Goal: Task Accomplishment & Management: Complete application form

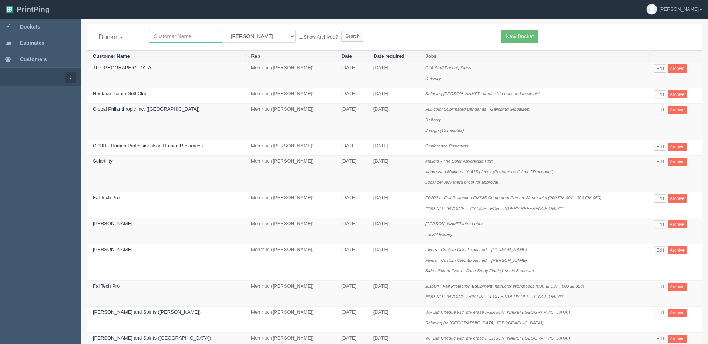
click at [172, 36] on input "text" at bounding box center [186, 36] width 74 height 13
click at [517, 37] on link "New Docket" at bounding box center [519, 36] width 37 height 13
click at [520, 33] on link "New Docket" at bounding box center [519, 36] width 37 height 13
click at [517, 33] on link "New Docket" at bounding box center [519, 36] width 37 height 13
click at [513, 31] on link "New Docket" at bounding box center [519, 36] width 37 height 13
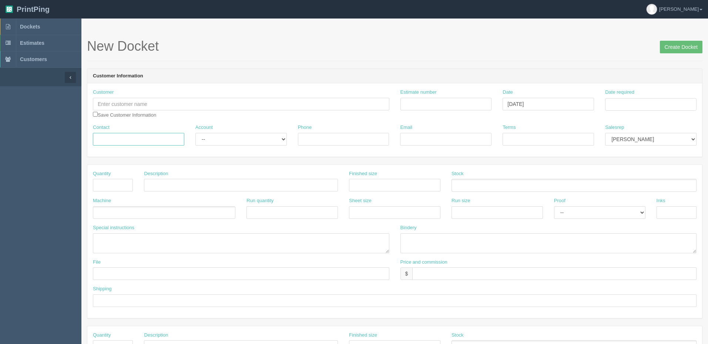
click at [145, 138] on input "Contact" at bounding box center [138, 139] width 91 height 13
paste input "Ashley Mclaughlin <Ashley.Mclaughlin@nutrien.com>"
type input "Ashley Mclaughlin"
select select "Rep Client"
click at [195, 133] on select "-- Existing Client Allrush Client Rep Client" at bounding box center [240, 139] width 91 height 13
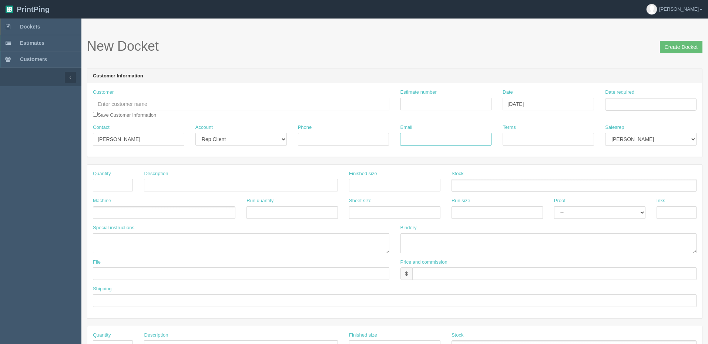
paste input "<Ashley.Mclaughlin@nutrien.com>"
type input "Ashley.Mclaughlin@nutrien.com"
type input "Net 30"
select select "8"
click at [138, 99] on input "text" at bounding box center [241, 104] width 296 height 13
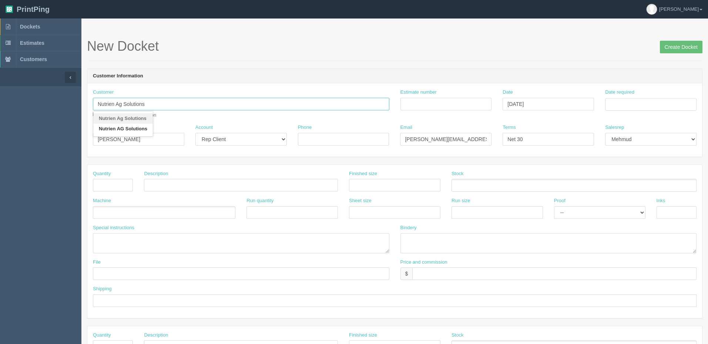
type input "Nutrien Ag Solutions"
click at [431, 101] on input "Estimate number" at bounding box center [445, 104] width 91 height 13
click at [427, 103] on input "Estimate number" at bounding box center [445, 104] width 91 height 13
type input "Outsource - See quotesheet"
type input "September 4, 2025"
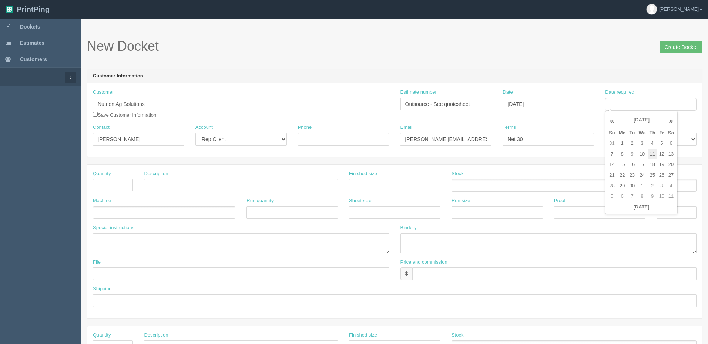
click at [651, 152] on td "11" at bounding box center [653, 154] width 10 height 11
type input "[DATE]"
drag, startPoint x: 517, startPoint y: 71, endPoint x: 511, endPoint y: 71, distance: 5.9
click at [514, 71] on header "Customer Information" at bounding box center [394, 76] width 615 height 15
click at [111, 182] on input "text" at bounding box center [113, 185] width 40 height 13
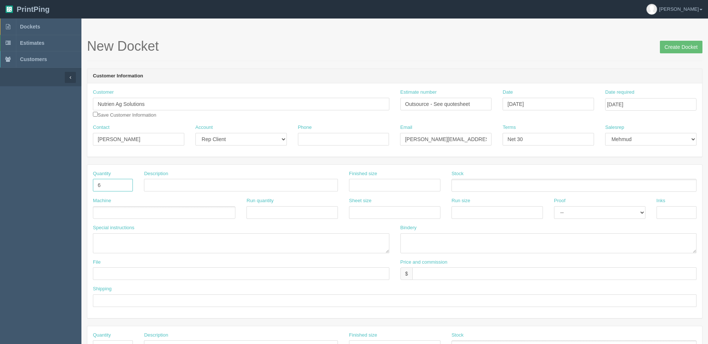
type input "6"
click at [48, 25] on link "Dockets" at bounding box center [40, 27] width 81 height 16
drag, startPoint x: 216, startPoint y: 178, endPoint x: 215, endPoint y: 181, distance: 3.7
click at [216, 178] on div "Description" at bounding box center [241, 180] width 194 height 21
click at [216, 184] on input "text" at bounding box center [241, 185] width 194 height 13
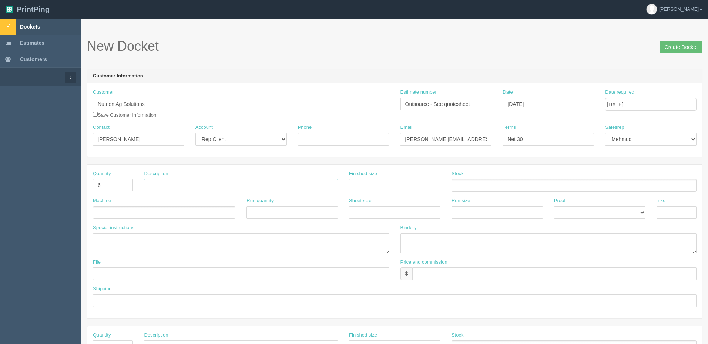
paste input "Single sided logo signs, cut to shape (Nutrien, Atlas, Radiant)"
click at [192, 184] on input "Single sided logo signs, cut to shape (Nutrien, Atlas, Radiant)" at bounding box center [241, 185] width 194 height 13
drag, startPoint x: 300, startPoint y: 185, endPoint x: 345, endPoint y: 211, distance: 52.2
click at [300, 185] on input "Single sided logo 10mm coro signs, cut to shape (Nutrien, Atlas, Radiant)" at bounding box center [241, 185] width 194 height 13
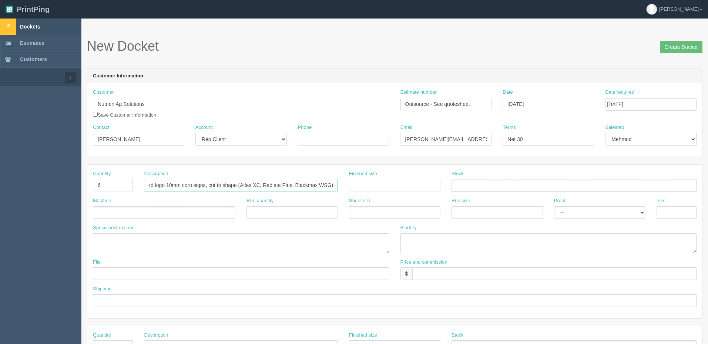
type input "Single sided logo 10mm coro signs, cut to shape (Atlas XC, Radiate Plus, Blackm…"
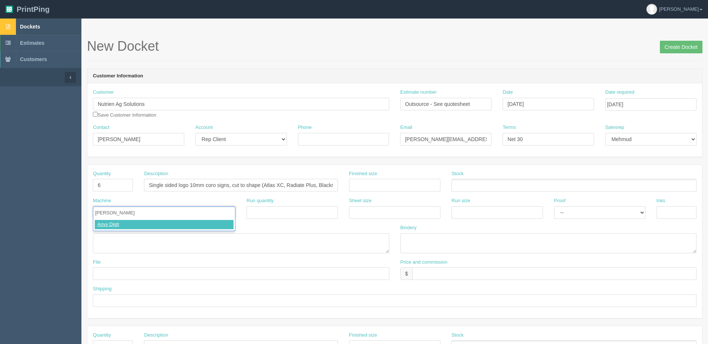
type input "Anvy Digital"
select select "Email"
click at [554, 206] on select "-- Email Hard Copy" at bounding box center [599, 212] width 91 height 13
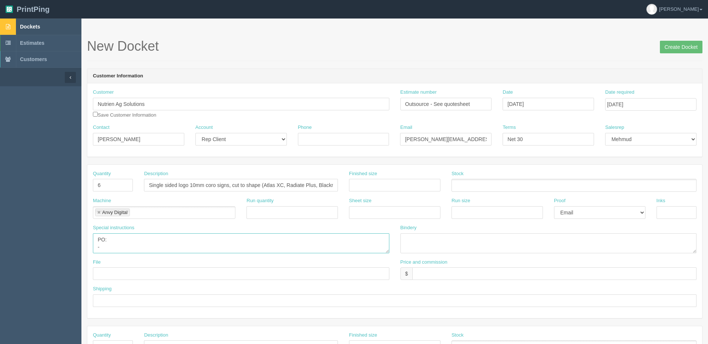
drag, startPoint x: 108, startPoint y: 246, endPoint x: 137, endPoint y: 254, distance: 29.6
click at [108, 246] on textarea "PO: -" at bounding box center [241, 243] width 296 height 20
paste textarea "3d-502"
click at [164, 249] on textarea "PO: - 3d-502, 10mm single sided coroplast signs, contour cut, 3 versions, qty 2…" at bounding box center [241, 243] width 296 height 20
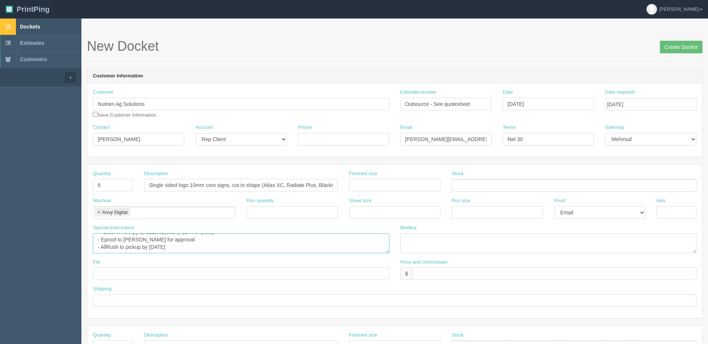
scroll to position [2, 0]
type textarea "PO: - 3d-502, 10mm single sided coroplast signs, contour cut, 3 versions, qty 2…"
click at [498, 273] on input "text" at bounding box center [554, 273] width 284 height 13
click at [451, 271] on input "$" at bounding box center [554, 273] width 284 height 13
paste input "173.26"
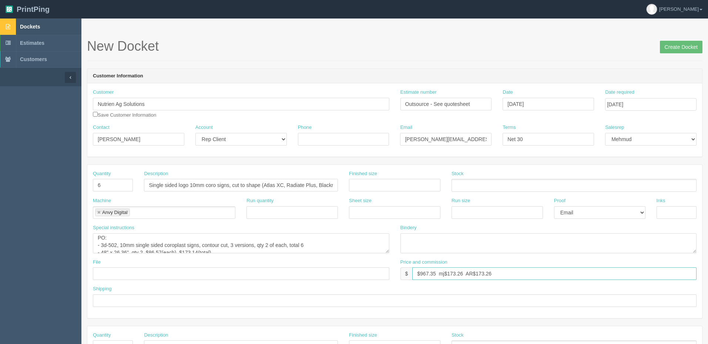
type input "$967.35 mj$173.26 AR$173.26"
type input "Call"
drag, startPoint x: 336, startPoint y: 143, endPoint x: 295, endPoint y: 170, distance: 48.5
click at [336, 143] on input "Phone" at bounding box center [343, 139] width 91 height 13
paste input "403.336.0417"
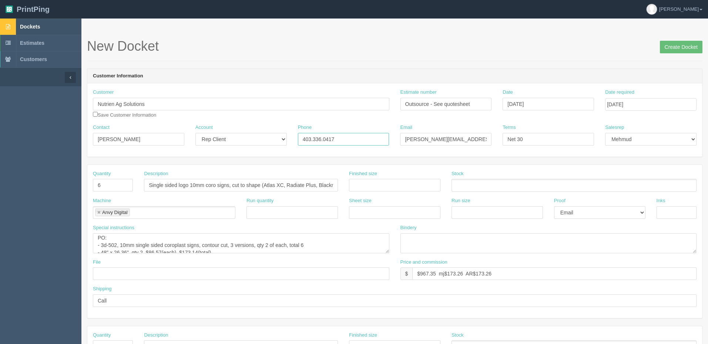
type input "403.336.0417"
click at [157, 293] on div "Shipping Call" at bounding box center [395, 295] width 604 height 21
click at [157, 299] on input "Call" at bounding box center [395, 300] width 604 height 13
type input "Email Ashley when ready for pickup"
click at [189, 245] on textarea "PO: - 3d-502, 10mm single sided coroplast signs, contour cut, 3 versions, qty 2…" at bounding box center [241, 243] width 296 height 20
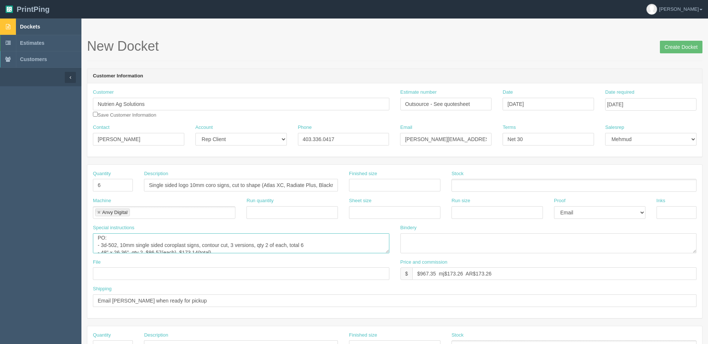
click at [227, 248] on textarea "PO: - 3d-502, 10mm single sided coroplast signs, contour cut, 3 versions, qty 2…" at bounding box center [241, 243] width 296 height 20
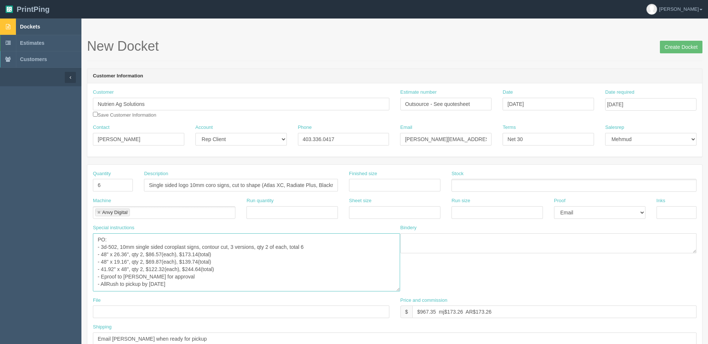
scroll to position [0, 0]
drag, startPoint x: 387, startPoint y: 251, endPoint x: 393, endPoint y: 290, distance: 39.3
click at [398, 289] on textarea "PO: - 3d-502, 10mm single sided coroplast signs, contour cut, 3 versions, qty 2…" at bounding box center [246, 262] width 307 height 58
click at [101, 251] on textarea "PO: - 3d-502, 10mm single sided coroplast signs, contour cut, 3 versions, qty 2…" at bounding box center [246, 262] width 307 height 58
click at [383, 275] on textarea "PO: - 3d-502, 10mm single sided coroplast signs, contour cut, 3 versions, qty 2…" at bounding box center [246, 262] width 307 height 58
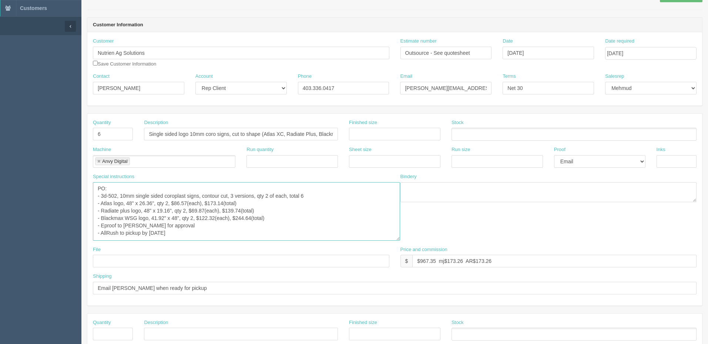
scroll to position [74, 0]
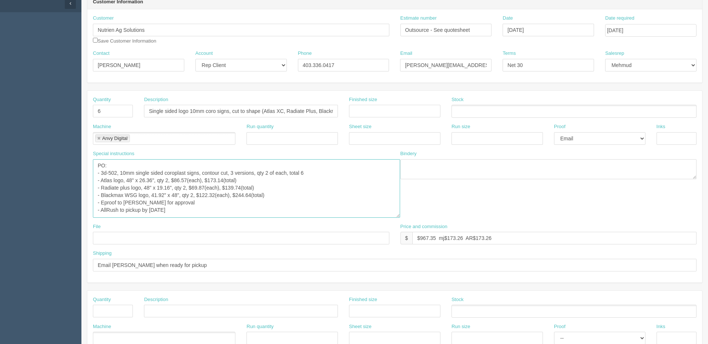
type textarea "PO: - 3d-502, 10mm single sided coroplast signs, contour cut, 3 versions, qty 2…"
click at [140, 236] on input "text" at bounding box center [241, 238] width 296 height 13
type input "Send to John (Anvy)"
drag, startPoint x: 288, startPoint y: 206, endPoint x: 232, endPoint y: 209, distance: 56.3
click at [286, 206] on textarea "PO: - 3d-502, 10mm single sided coroplast signs, contour cut, 3 versions, qty 2…" at bounding box center [246, 188] width 307 height 58
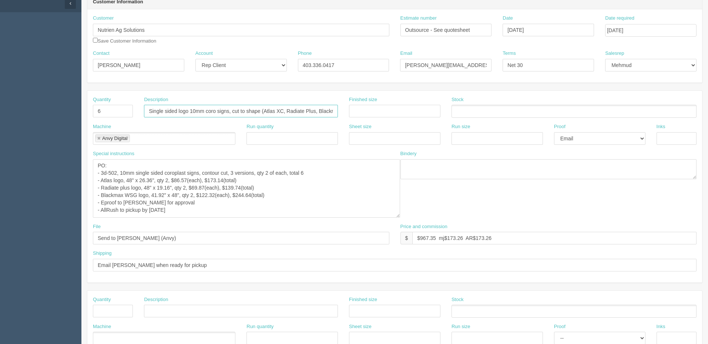
click at [250, 112] on input "Single sided logo 10mm coro signs, cut to shape (Atlas XC, Radiate Plus, Blackm…" at bounding box center [241, 111] width 194 height 13
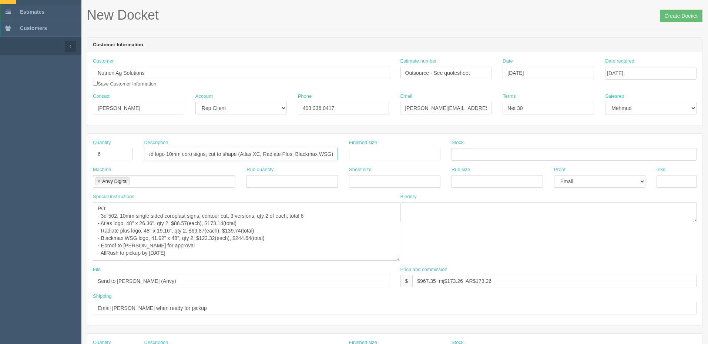
scroll to position [0, 0]
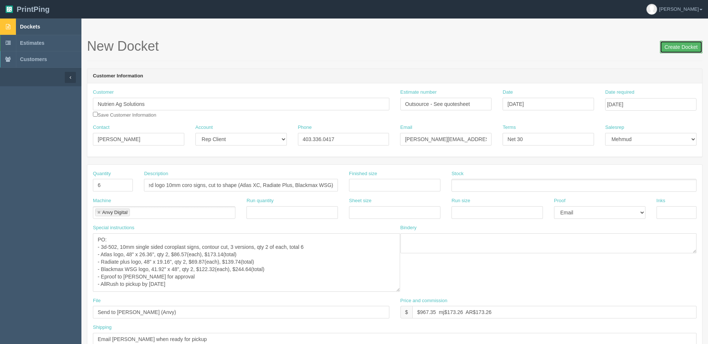
click at [671, 46] on input "Create Docket" at bounding box center [681, 47] width 43 height 13
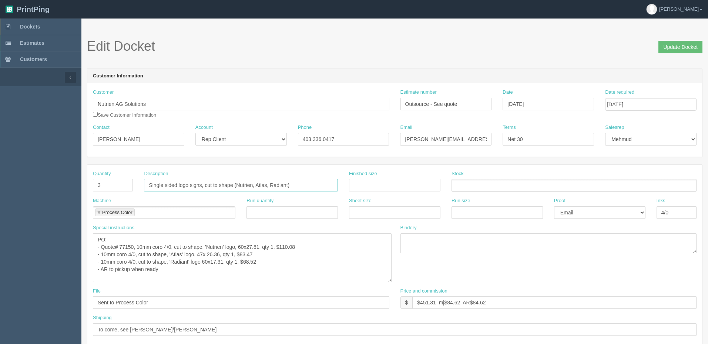
click at [300, 179] on input "Single sided logo signs, cut to shape (Nutrien, Atlas, Radiant)" at bounding box center [241, 185] width 194 height 13
click at [208, 275] on textarea "PO: - Quote# 77150, 10mm coro 4/0, cut to shape, 'Nutrien' logo, 60x27.81, qty …" at bounding box center [242, 257] width 299 height 49
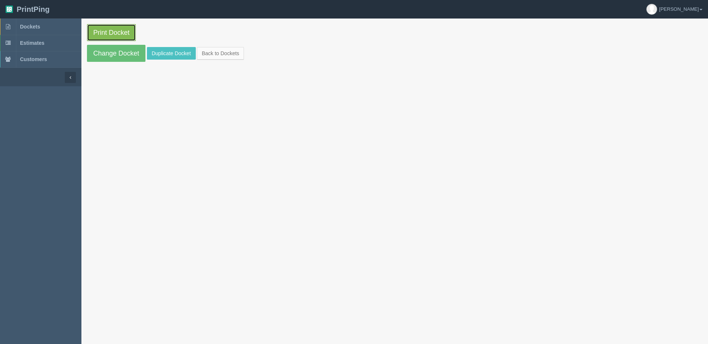
click at [104, 31] on link "Print Docket" at bounding box center [111, 32] width 49 height 17
click at [21, 26] on span "Dockets" at bounding box center [30, 27] width 20 height 6
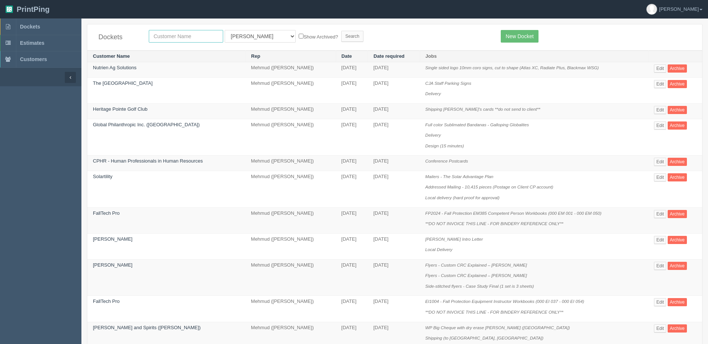
click at [169, 36] on input "text" at bounding box center [186, 36] width 74 height 13
drag, startPoint x: 236, startPoint y: 35, endPoint x: 236, endPoint y: 39, distance: 4.1
click at [236, 35] on select "All Users [PERSON_NAME] Test 1 [PERSON_NAME] [PERSON_NAME] [PERSON_NAME] France…" at bounding box center [260, 36] width 71 height 13
select select "8"
click at [225, 30] on select "All Users [PERSON_NAME] Test 1 [PERSON_NAME] [PERSON_NAME] [PERSON_NAME] France…" at bounding box center [260, 36] width 71 height 13
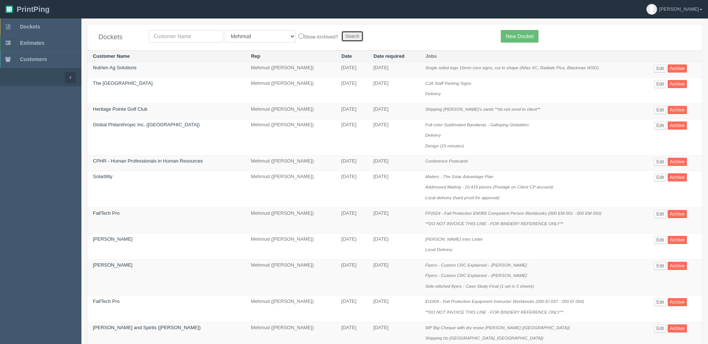
click at [341, 34] on input "Search" at bounding box center [352, 36] width 22 height 11
click at [189, 37] on input "text" at bounding box center [186, 36] width 74 height 13
click at [188, 38] on input "text" at bounding box center [186, 36] width 74 height 13
type input "empire"
click at [341, 31] on input "Search" at bounding box center [352, 36] width 22 height 11
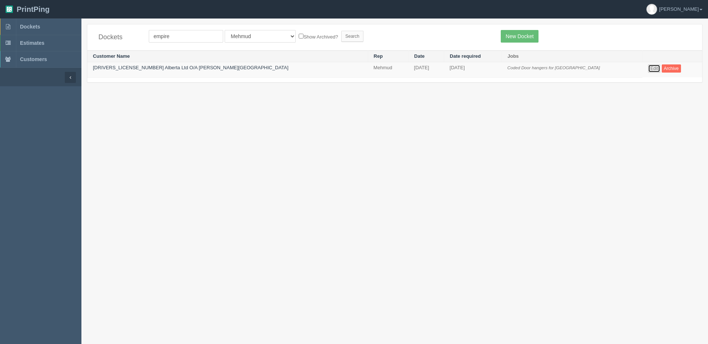
click at [648, 67] on link "Edit" at bounding box center [654, 68] width 12 height 8
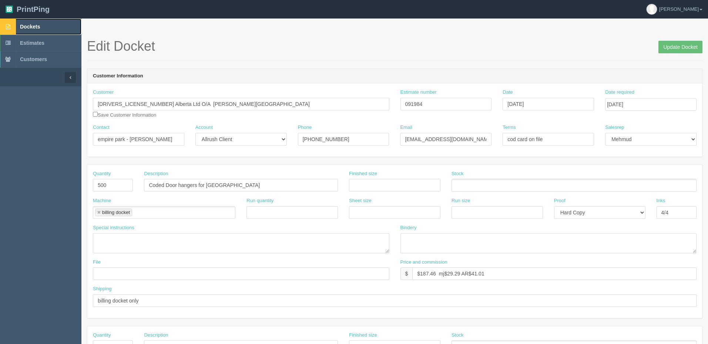
click at [39, 22] on link "Dockets" at bounding box center [40, 27] width 81 height 16
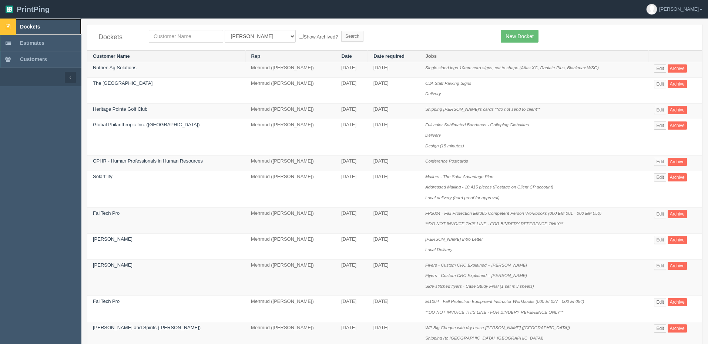
click at [56, 27] on link "Dockets" at bounding box center [40, 27] width 81 height 16
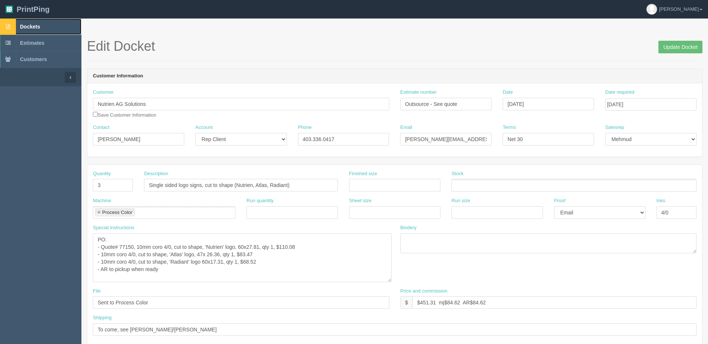
click at [34, 29] on span "Dockets" at bounding box center [30, 27] width 20 height 6
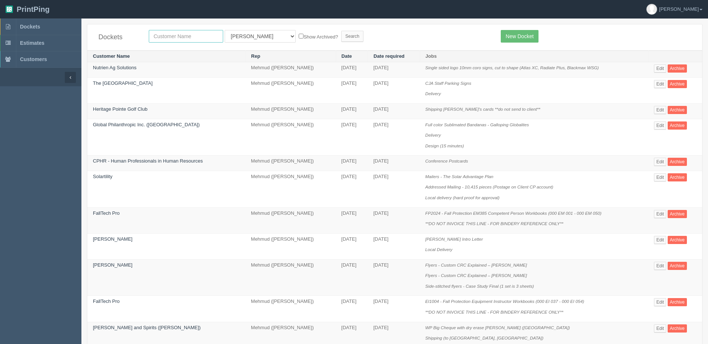
click at [185, 33] on input "text" at bounding box center [186, 36] width 74 height 13
click at [162, 36] on input "text" at bounding box center [186, 36] width 74 height 13
type input "rachalle"
click at [341, 31] on input "Search" at bounding box center [352, 36] width 22 height 11
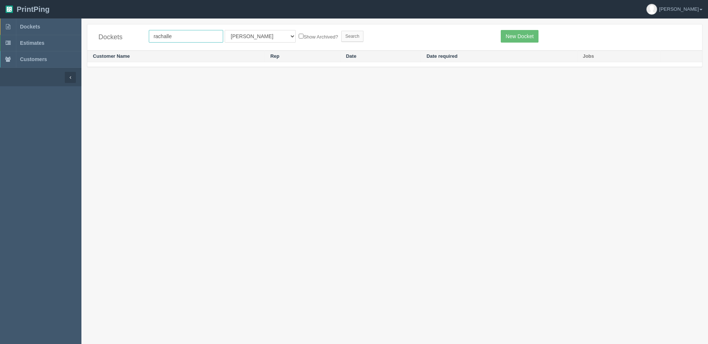
drag, startPoint x: 186, startPoint y: 36, endPoint x: 87, endPoint y: 35, distance: 99.6
click at [87, 35] on div "Dockets [GEOGRAPHIC_DATA] All Users [PERSON_NAME] Test 1 [PERSON_NAME] [PERSON_…" at bounding box center [394, 49] width 627 height 50
type input "[PERSON_NAME]"
click at [341, 31] on input "Search" at bounding box center [352, 36] width 22 height 11
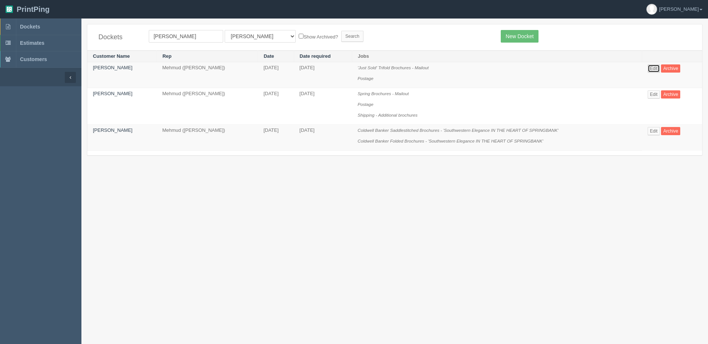
click at [656, 67] on link "Edit" at bounding box center [654, 68] width 12 height 8
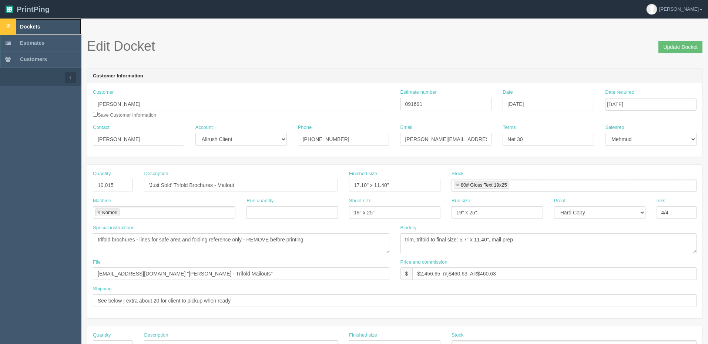
click at [42, 29] on link "Dockets" at bounding box center [40, 27] width 81 height 16
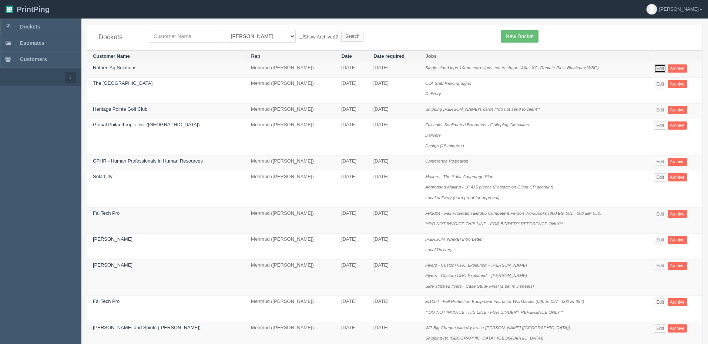
click at [661, 68] on link "Edit" at bounding box center [660, 68] width 12 height 8
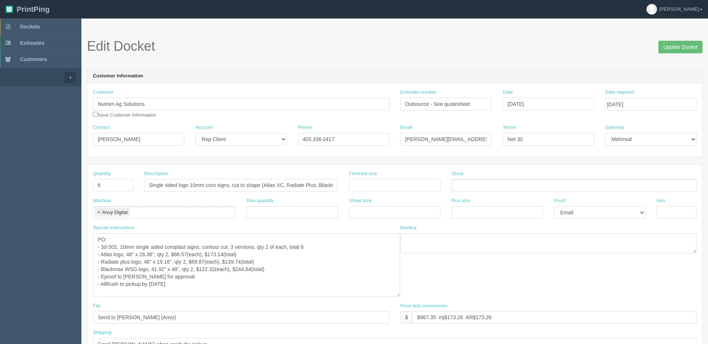
drag, startPoint x: 388, startPoint y: 250, endPoint x: 399, endPoint y: 294, distance: 45.0
click at [399, 294] on textarea "PO: - 3d-502, 10mm single sided coroplast signs, contour cut, 3 versions, qty 2…" at bounding box center [246, 265] width 307 height 64
click at [33, 25] on span "Dockets" at bounding box center [30, 27] width 20 height 6
